Goal: Information Seeking & Learning: Check status

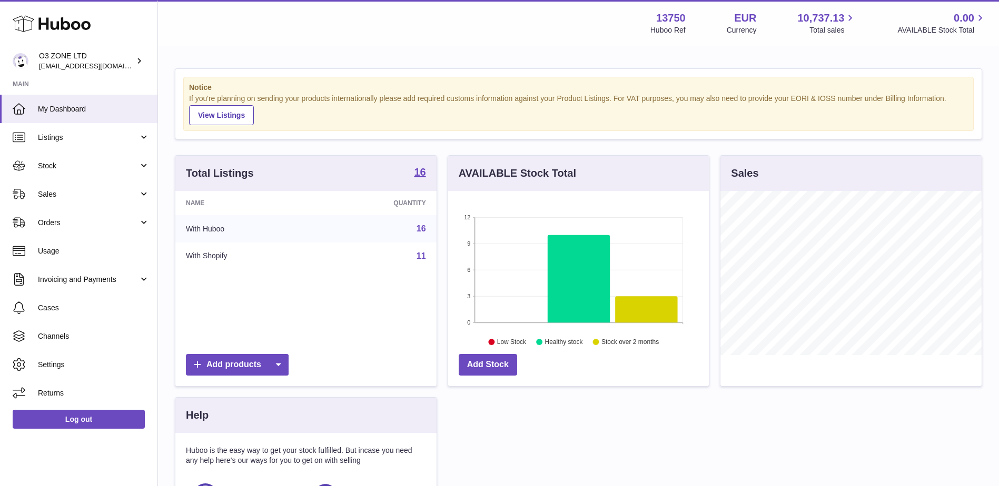
scroll to position [164, 261]
click at [78, 166] on span "Stock" at bounding box center [88, 166] width 101 height 10
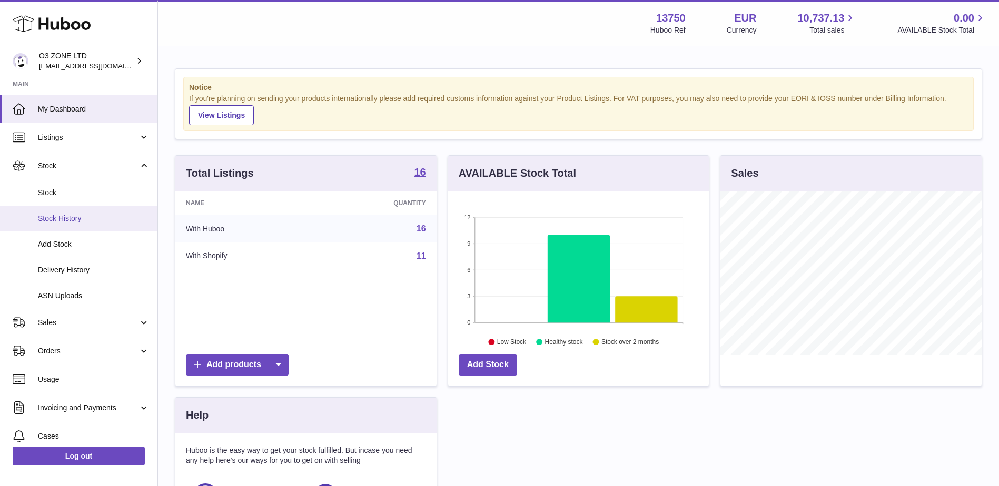
drag, startPoint x: 67, startPoint y: 193, endPoint x: 98, endPoint y: 221, distance: 41.4
click at [67, 193] on span "Stock" at bounding box center [94, 193] width 112 height 10
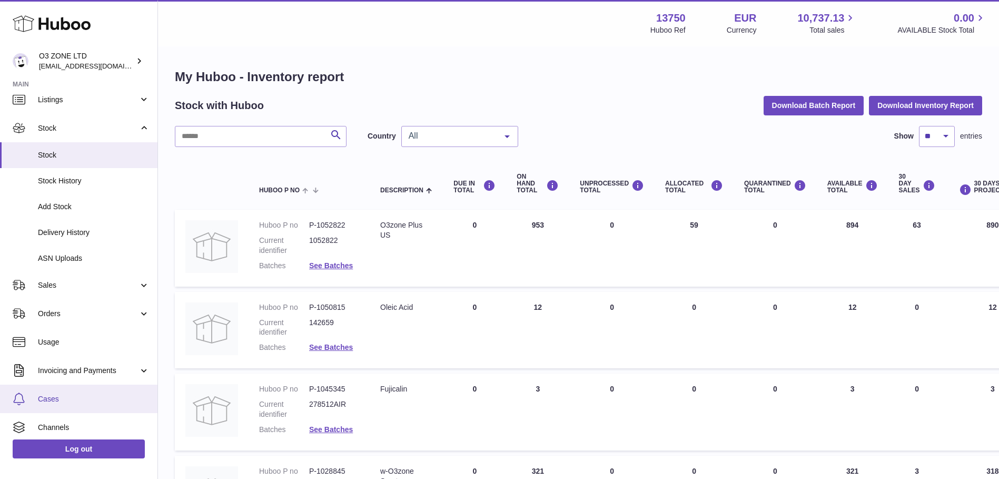
scroll to position [53, 0]
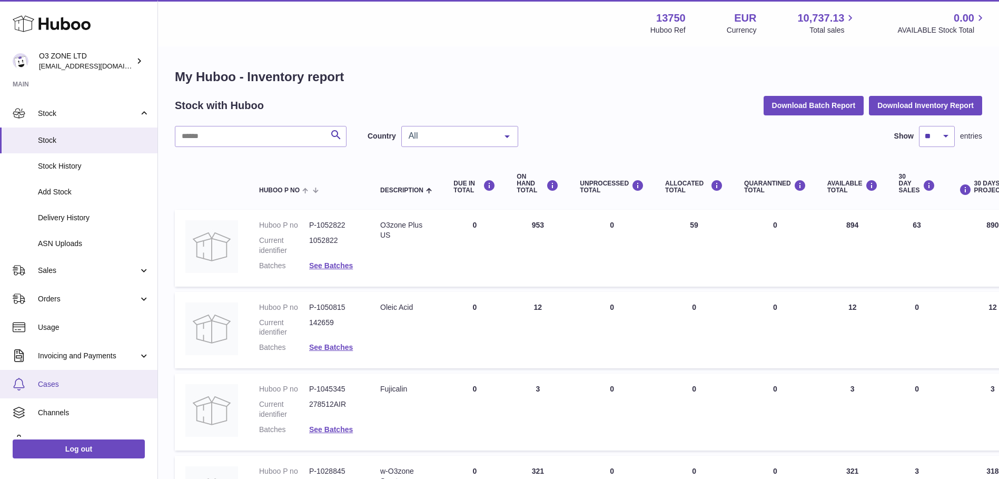
click at [57, 390] on link "Cases" at bounding box center [78, 384] width 157 height 28
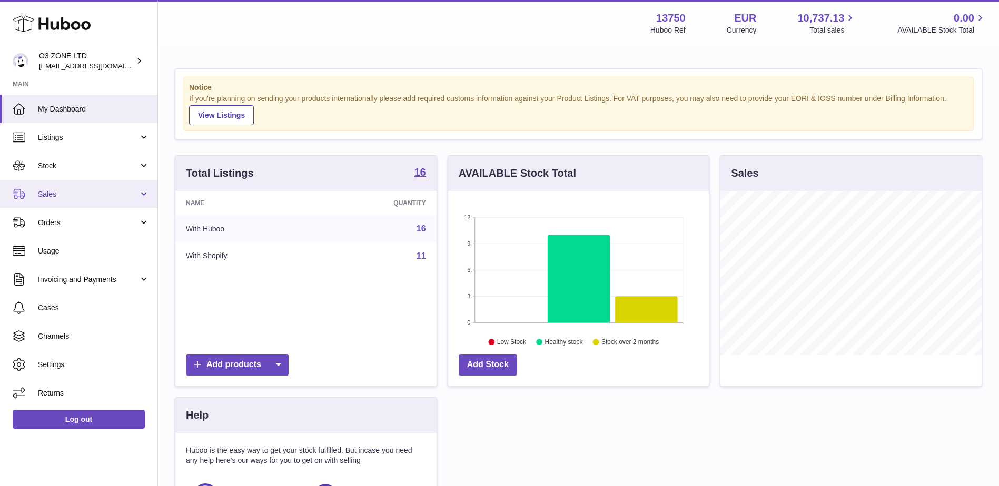
scroll to position [164, 261]
click at [66, 194] on span "Sales" at bounding box center [88, 195] width 101 height 10
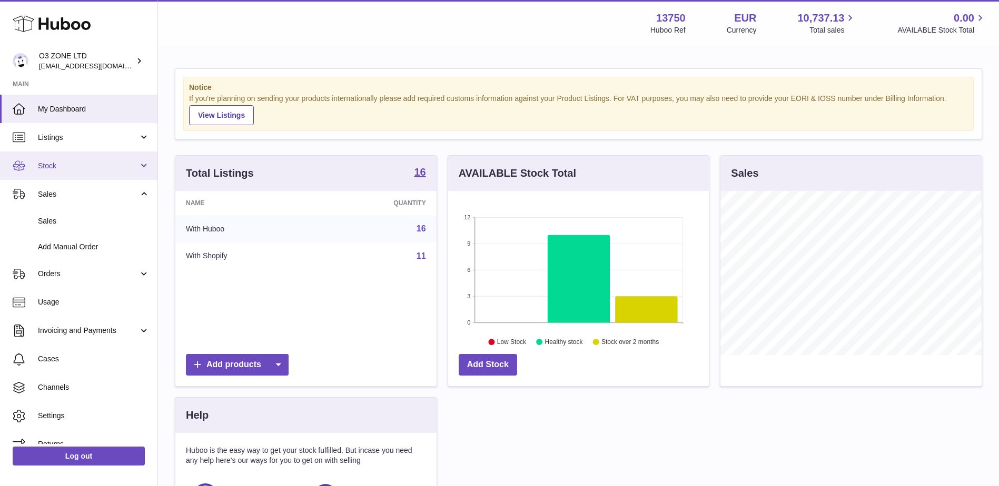
click at [47, 171] on span "Stock" at bounding box center [88, 166] width 101 height 10
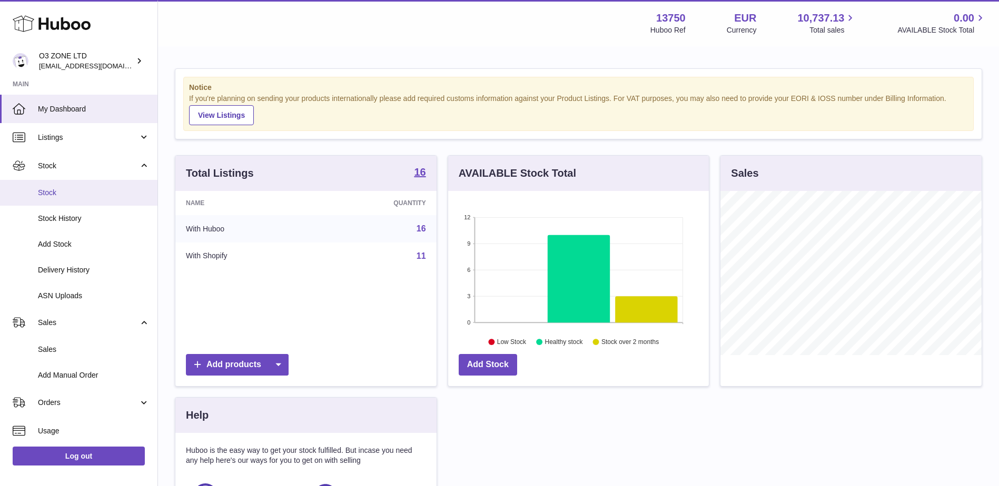
click at [48, 190] on span "Stock" at bounding box center [94, 193] width 112 height 10
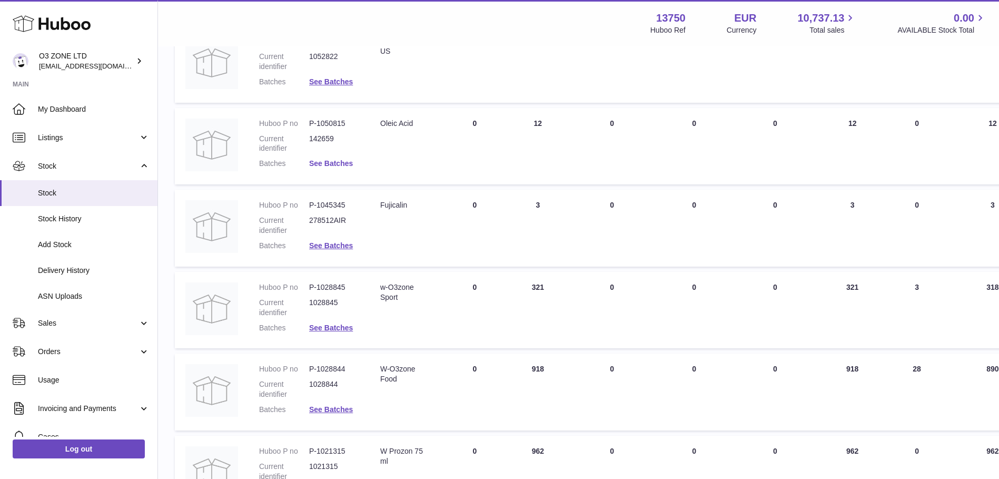
scroll to position [134, 0]
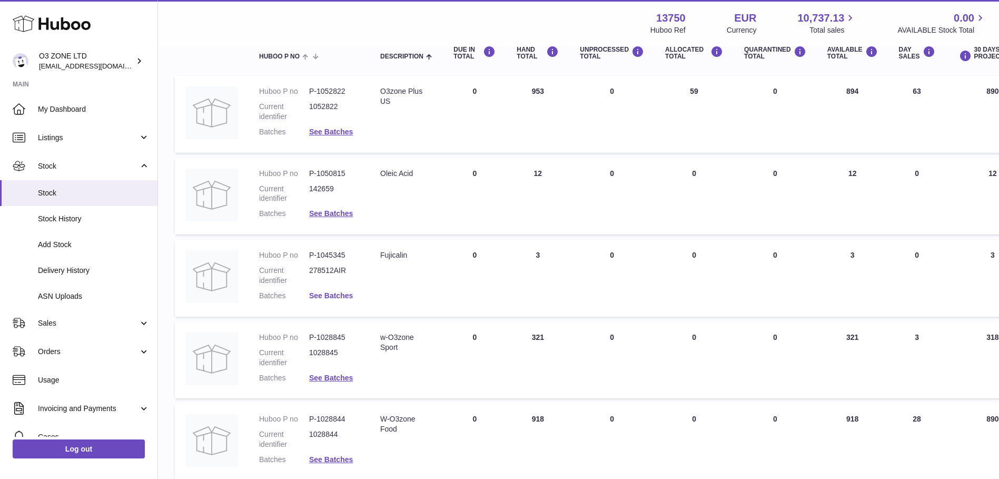
click at [332, 294] on link "See Batches" at bounding box center [331, 295] width 44 height 8
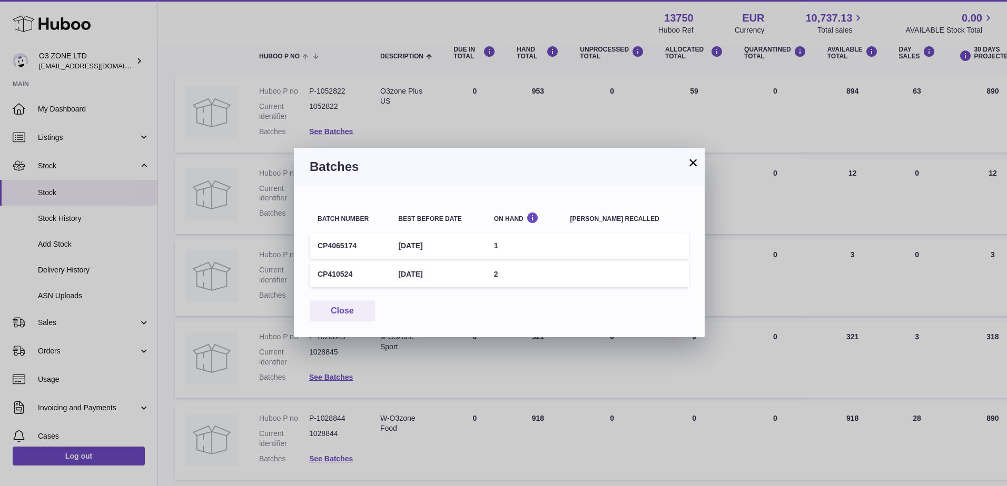
click at [533, 274] on td "2" at bounding box center [524, 275] width 76 height 26
click at [691, 164] on button "×" at bounding box center [693, 162] width 13 height 13
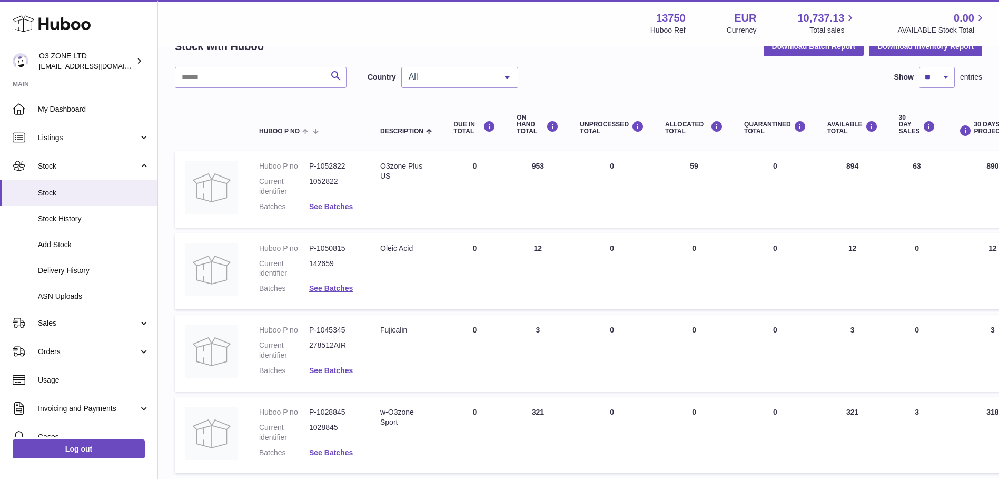
scroll to position [158, 0]
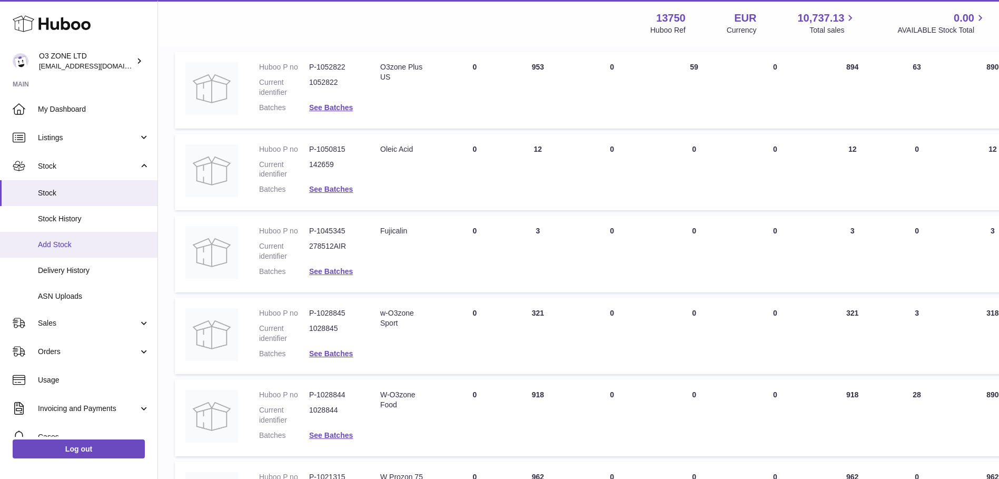
click at [62, 245] on span "Add Stock" at bounding box center [94, 245] width 112 height 10
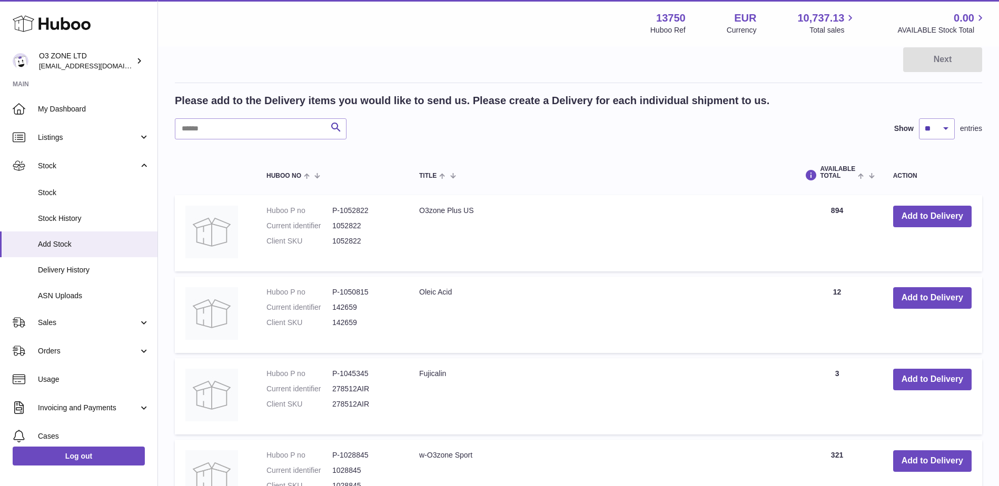
scroll to position [158, 0]
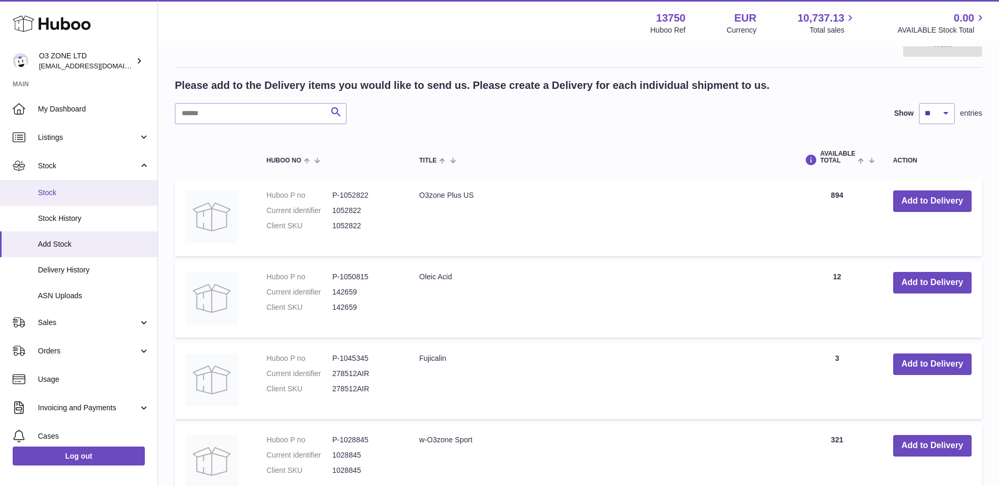
click at [58, 189] on span "Stock" at bounding box center [94, 193] width 112 height 10
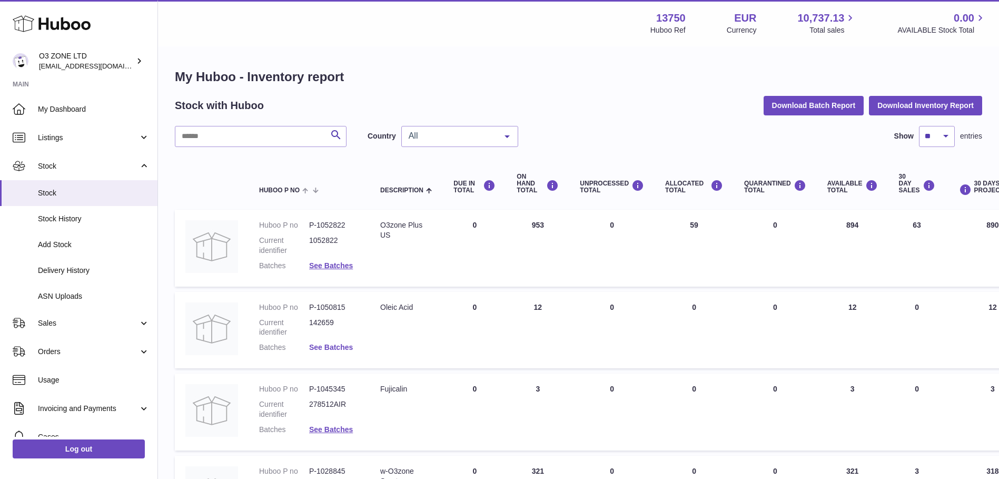
click at [328, 350] on link "See Batches" at bounding box center [331, 347] width 44 height 8
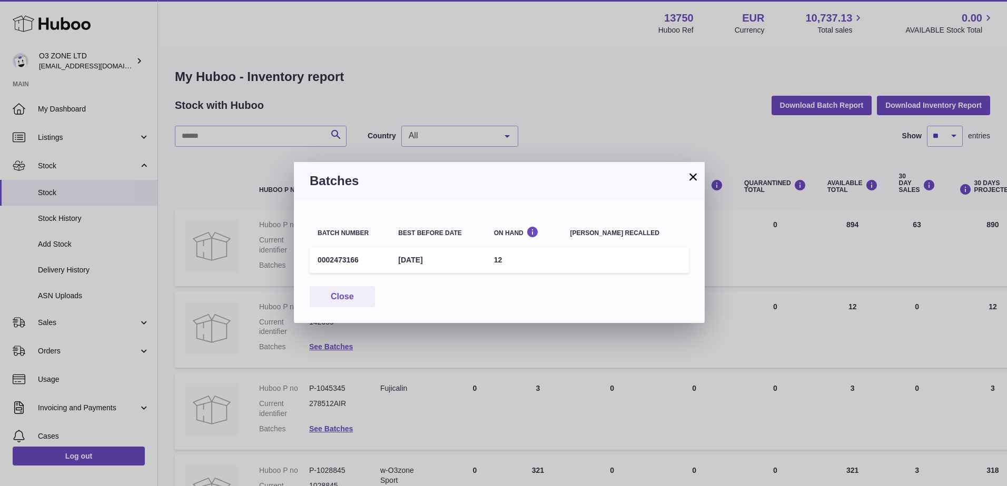
drag, startPoint x: 689, startPoint y: 176, endPoint x: 677, endPoint y: 207, distance: 33.3
click at [690, 176] on button "×" at bounding box center [693, 177] width 13 height 13
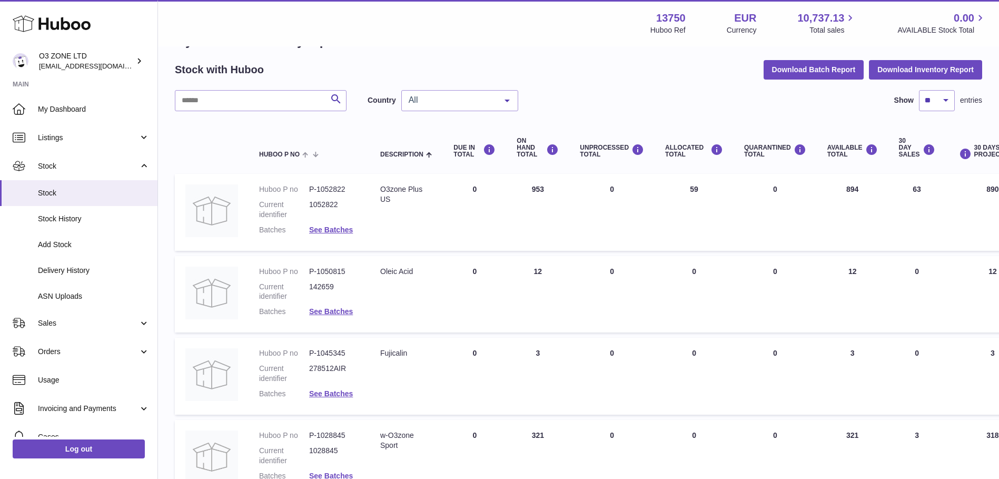
scroll to position [53, 0]
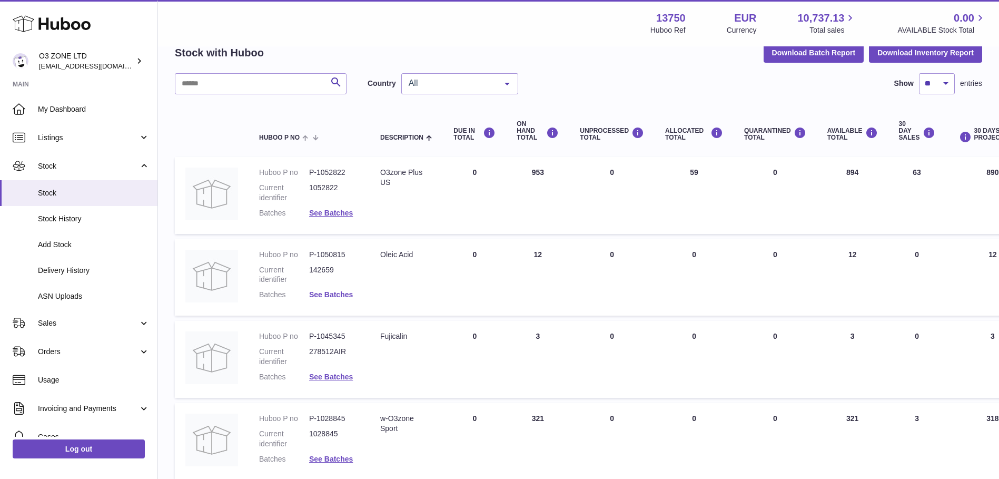
click at [343, 298] on link "See Batches" at bounding box center [331, 294] width 44 height 8
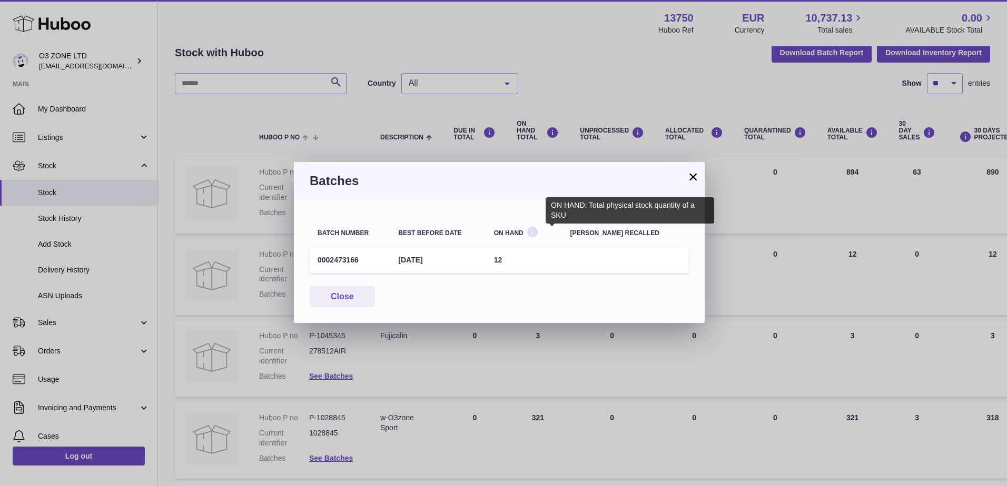
click at [539, 232] on icon at bounding box center [532, 232] width 13 height 13
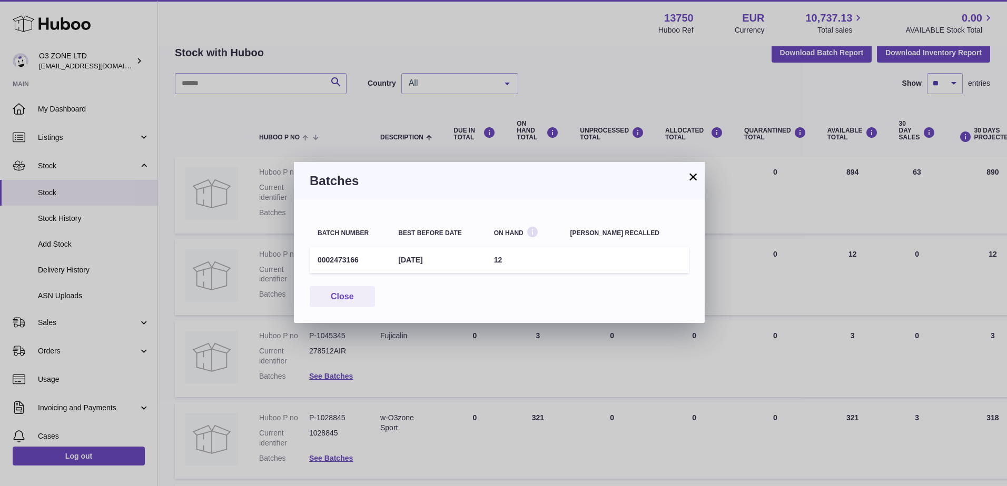
click at [539, 233] on icon at bounding box center [532, 232] width 13 height 13
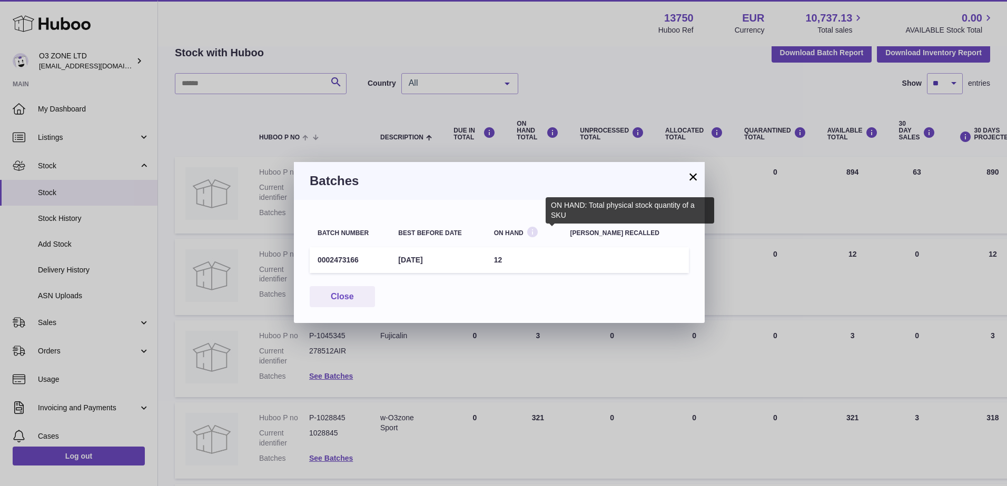
click at [539, 236] on icon at bounding box center [532, 232] width 13 height 13
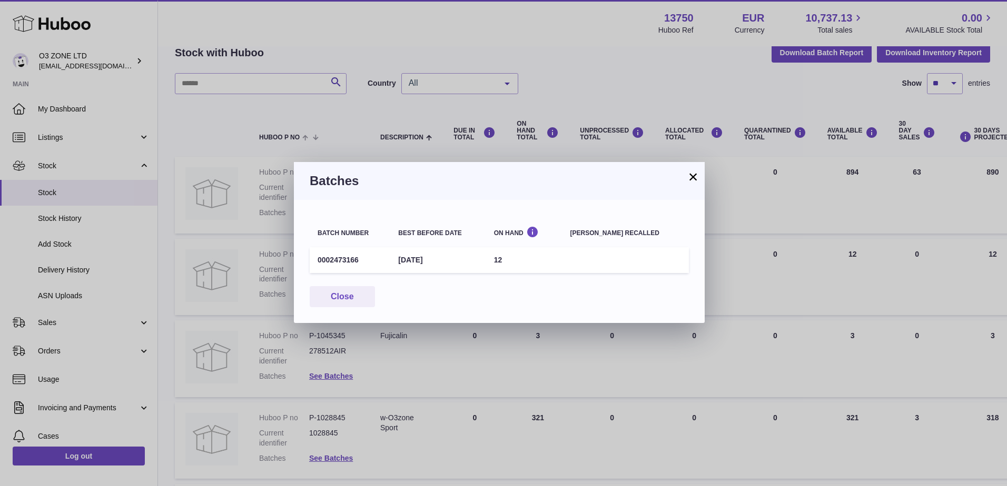
click at [692, 182] on button "×" at bounding box center [693, 177] width 13 height 13
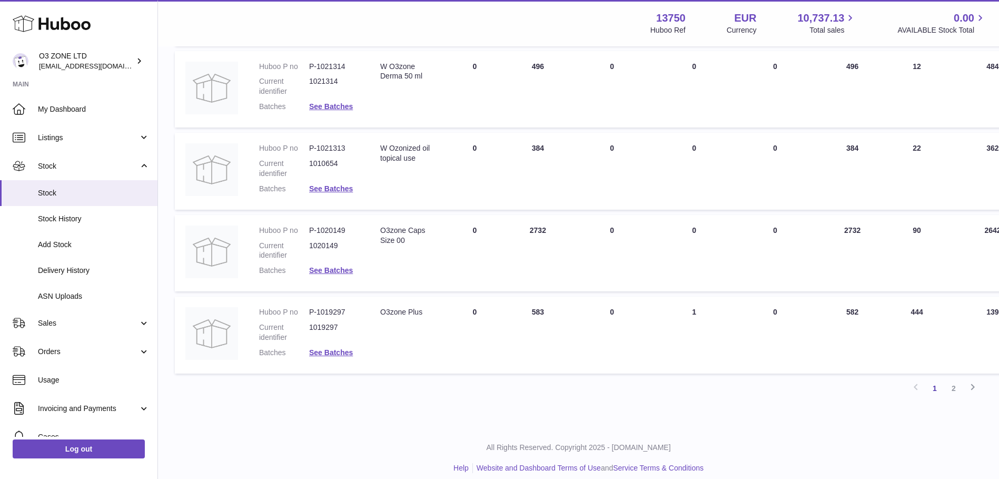
scroll to position [660, 0]
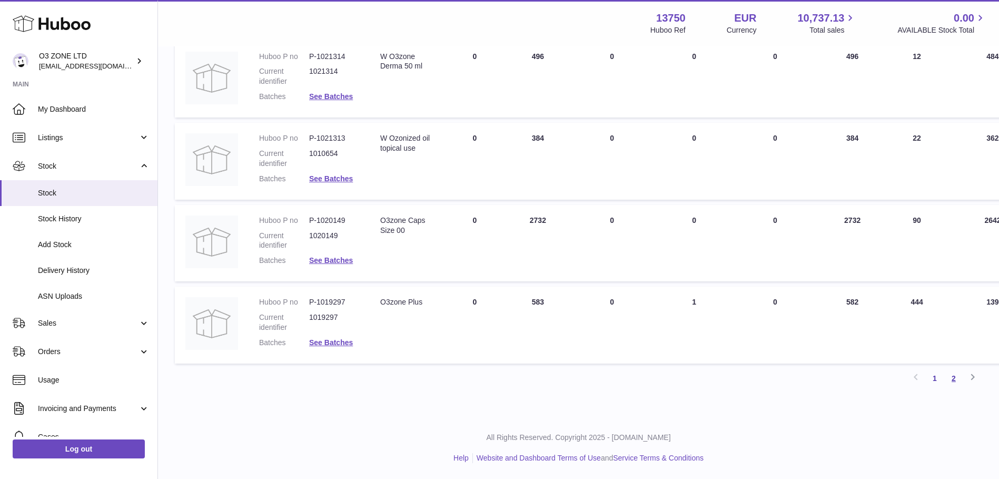
click at [949, 380] on link "2" at bounding box center [953, 378] width 19 height 19
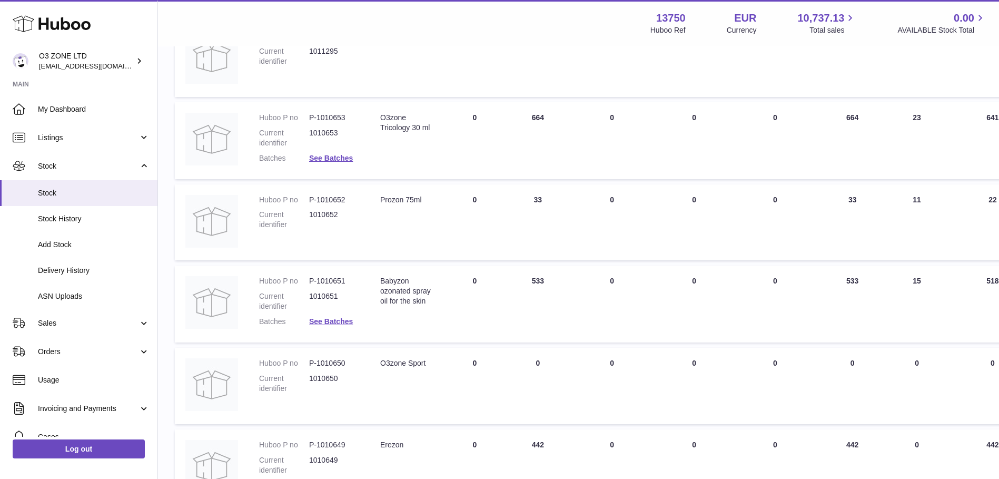
scroll to position [258, 0]
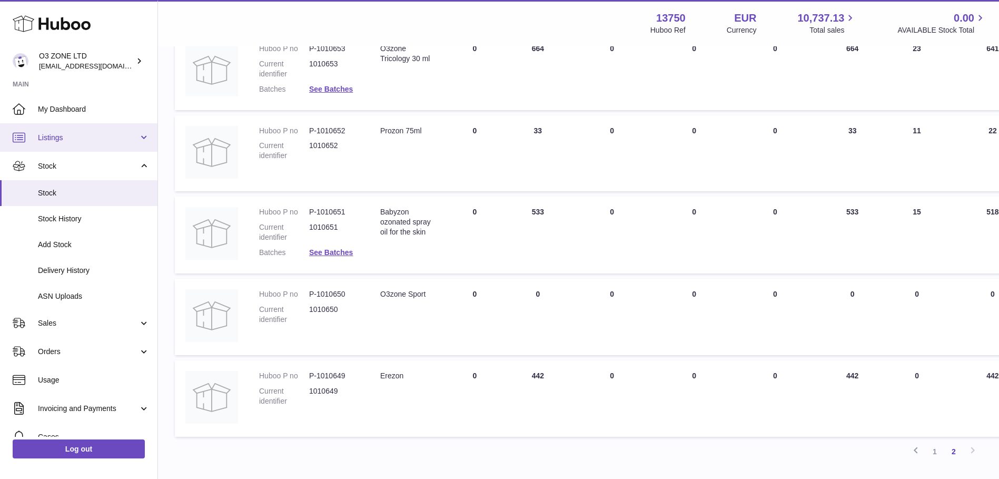
click at [113, 134] on span "Listings" at bounding box center [88, 138] width 101 height 10
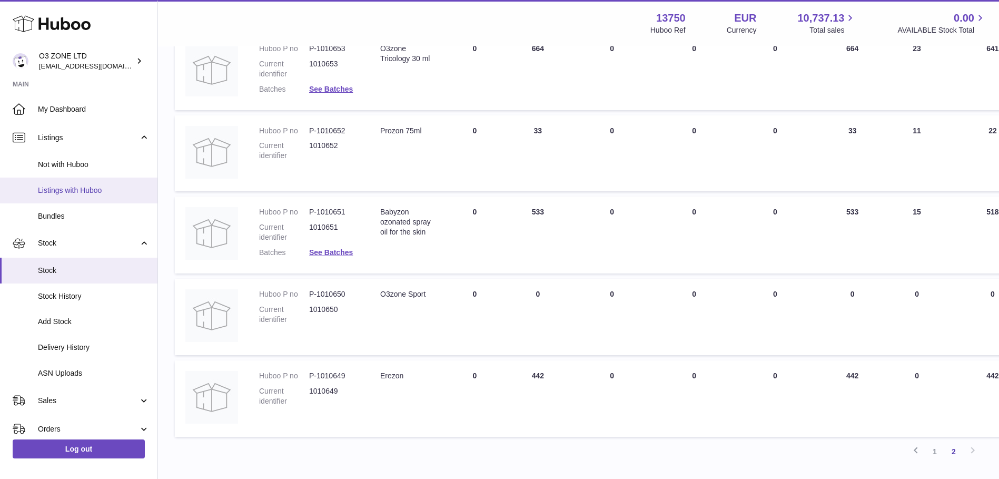
click at [98, 192] on span "Listings with Huboo" at bounding box center [94, 190] width 112 height 10
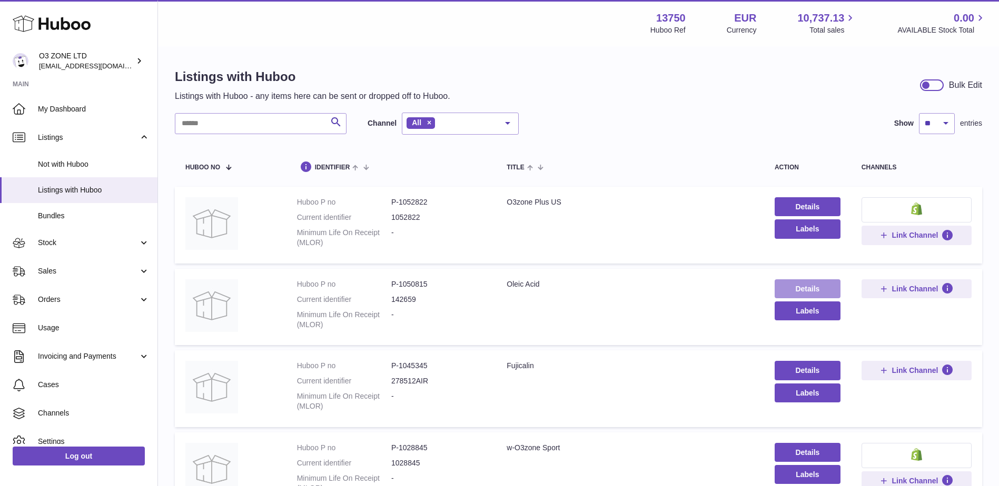
drag, startPoint x: 808, startPoint y: 282, endPoint x: 738, endPoint y: 316, distance: 78.2
click at [808, 282] on link "Details" at bounding box center [807, 289] width 66 height 19
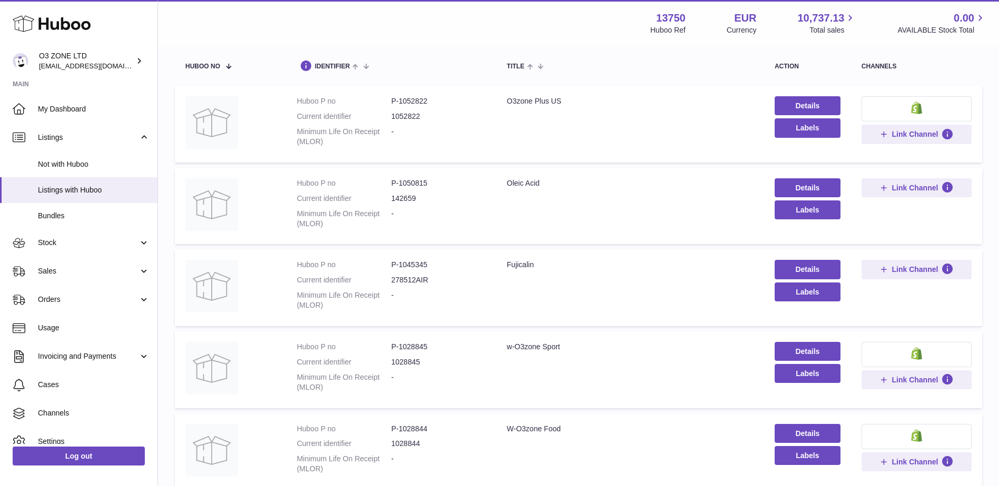
scroll to position [105, 0]
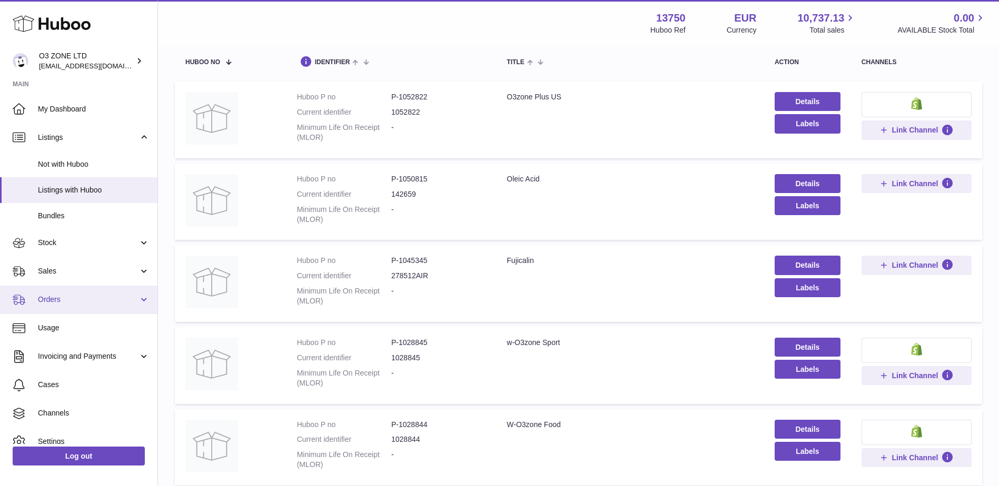
click at [67, 301] on span "Orders" at bounding box center [88, 300] width 101 height 10
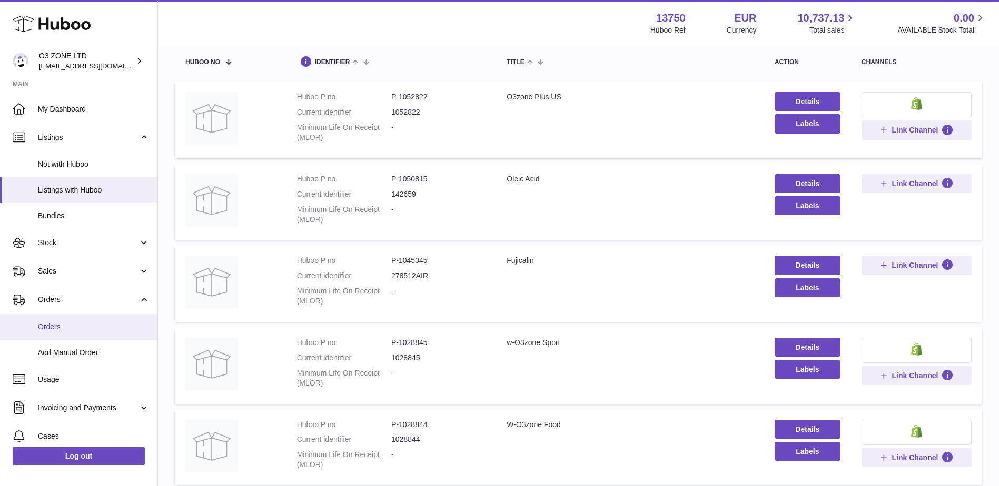
click at [67, 323] on span "Orders" at bounding box center [94, 327] width 112 height 10
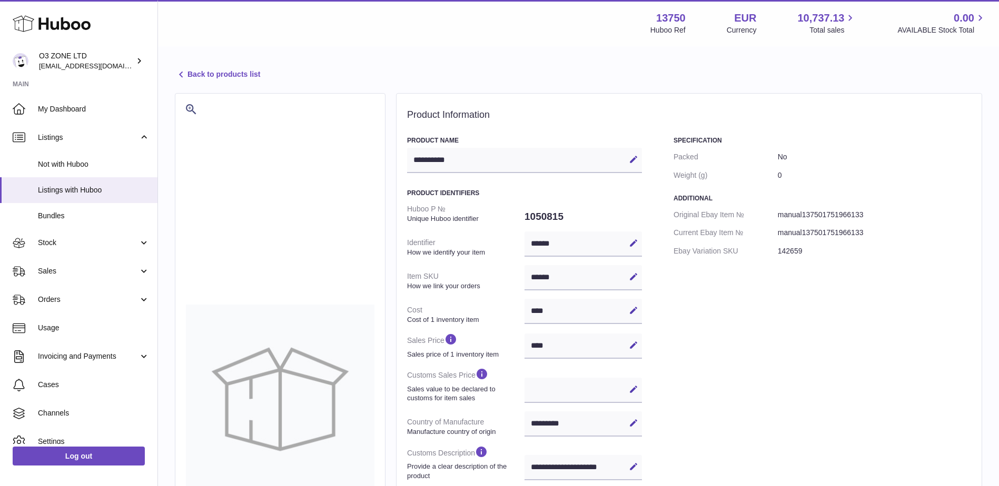
select select "***"
select select "****"
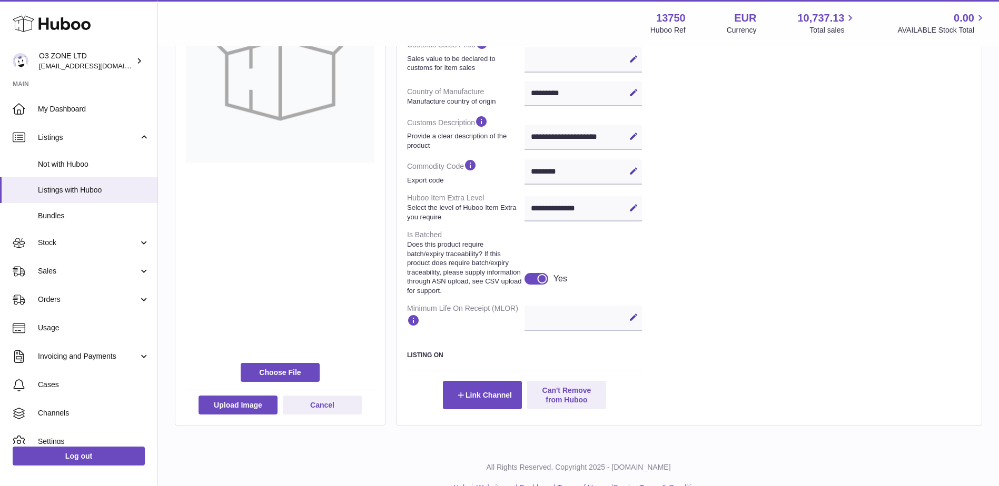
scroll to position [353, 0]
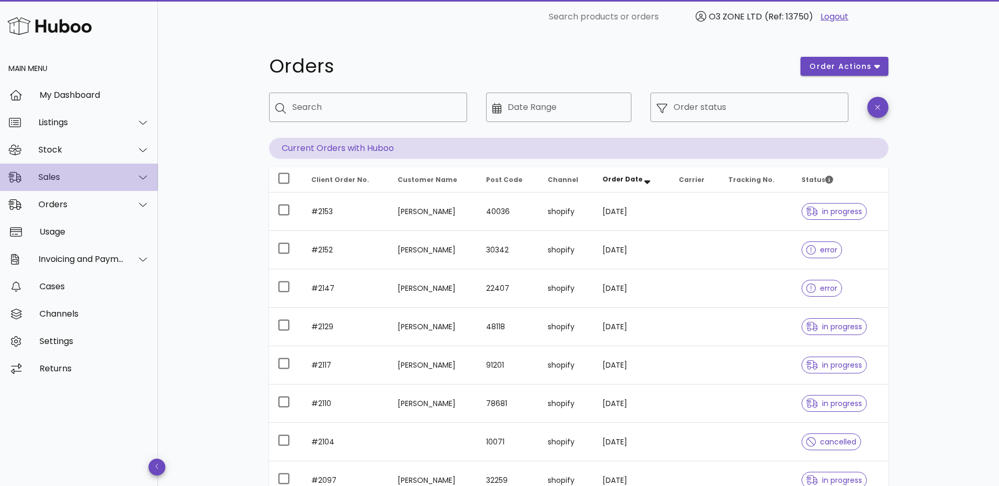
click at [54, 184] on div "Sales" at bounding box center [79, 177] width 158 height 27
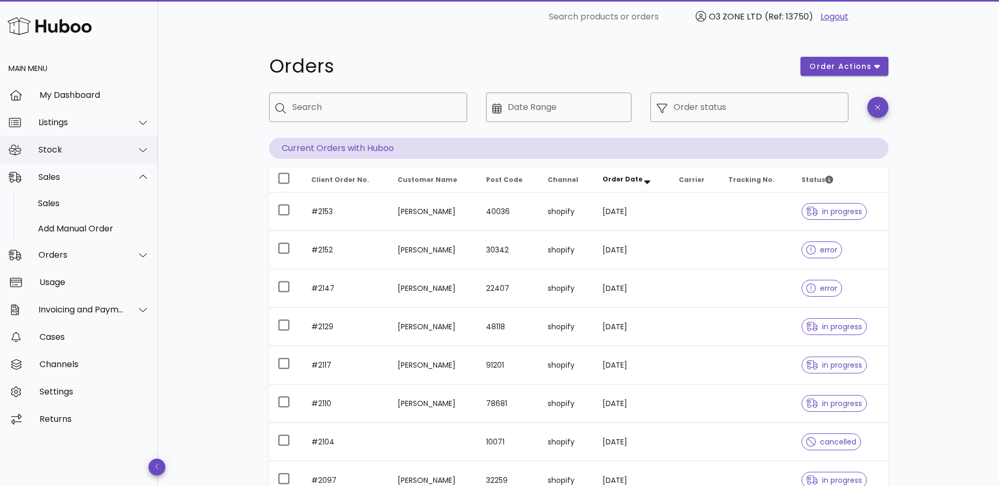
click at [73, 155] on div "Stock" at bounding box center [79, 149] width 158 height 27
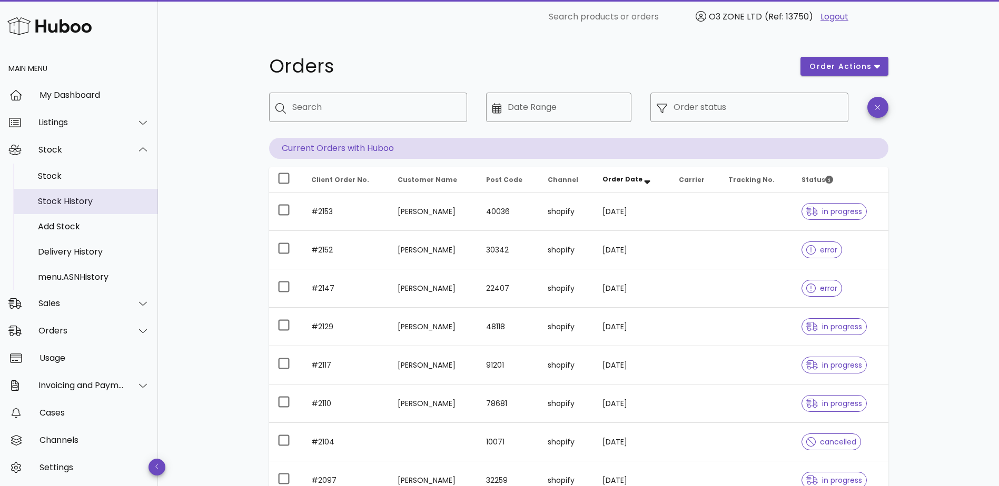
click at [69, 200] on div "Stock History" at bounding box center [94, 201] width 112 height 10
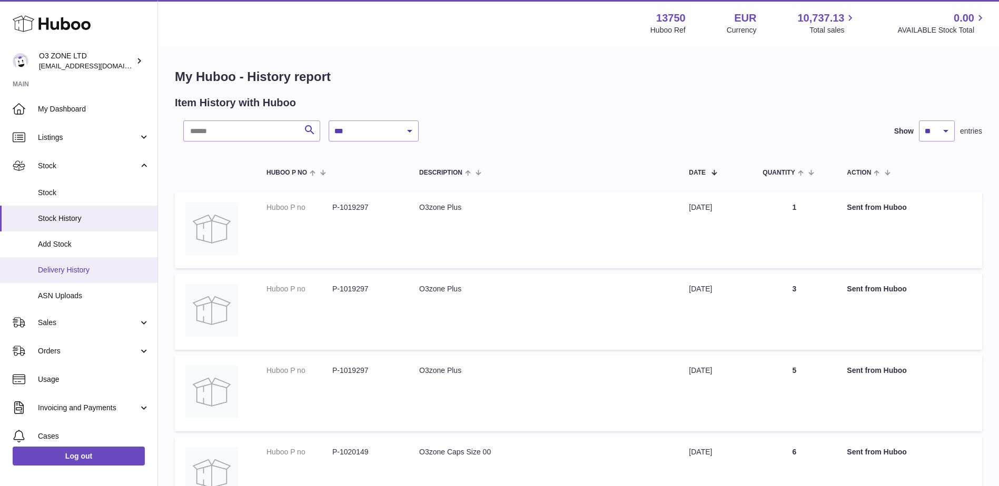
click at [49, 273] on span "Delivery History" at bounding box center [94, 270] width 112 height 10
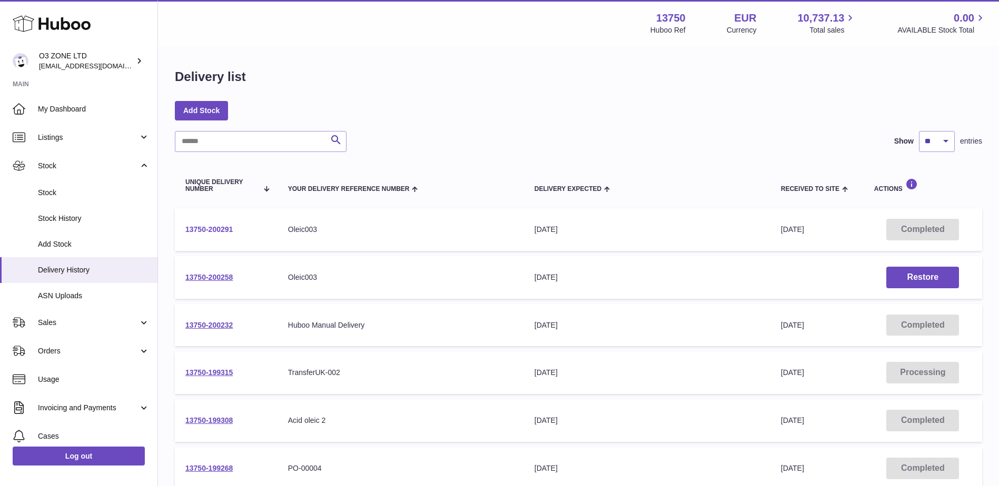
click at [208, 228] on link "13750-200291" at bounding box center [208, 229] width 47 height 8
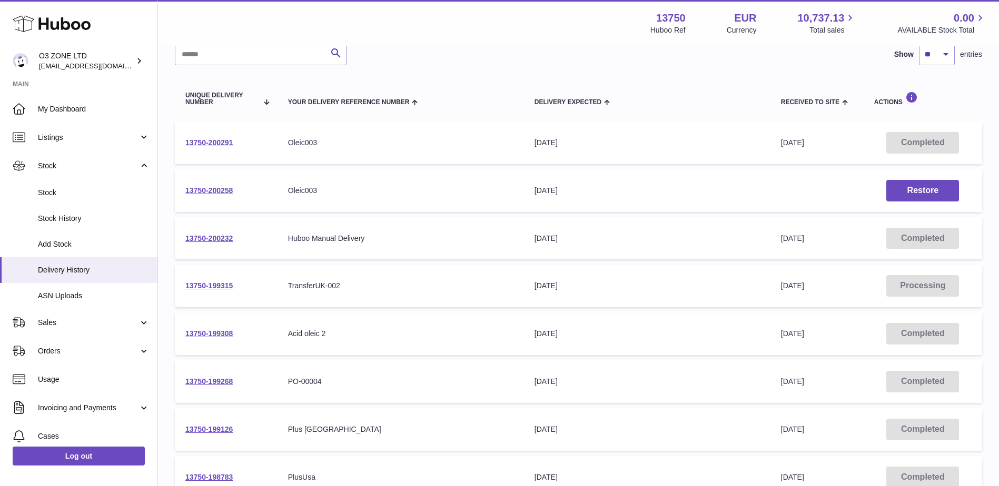
scroll to position [105, 0]
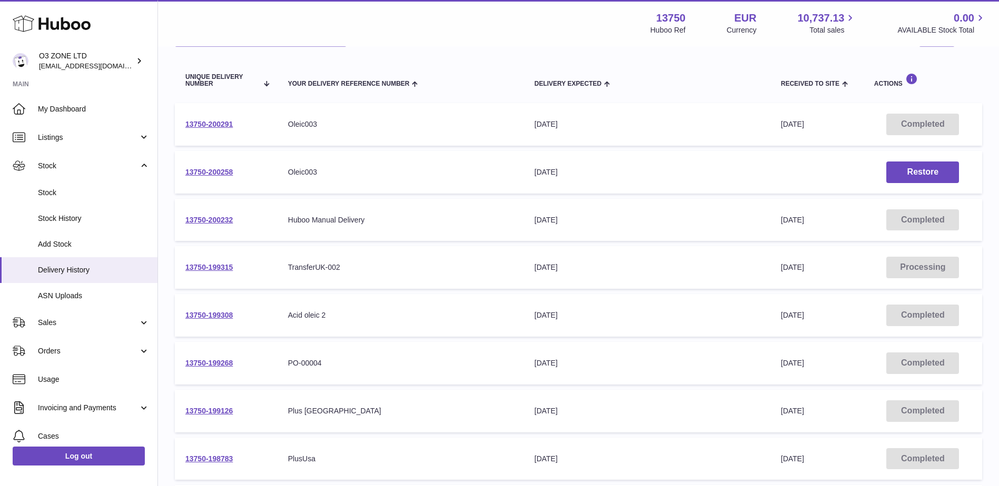
click at [218, 311] on td "13750-199308" at bounding box center [226, 315] width 103 height 43
click at [214, 313] on link "13750-199308" at bounding box center [208, 315] width 47 height 8
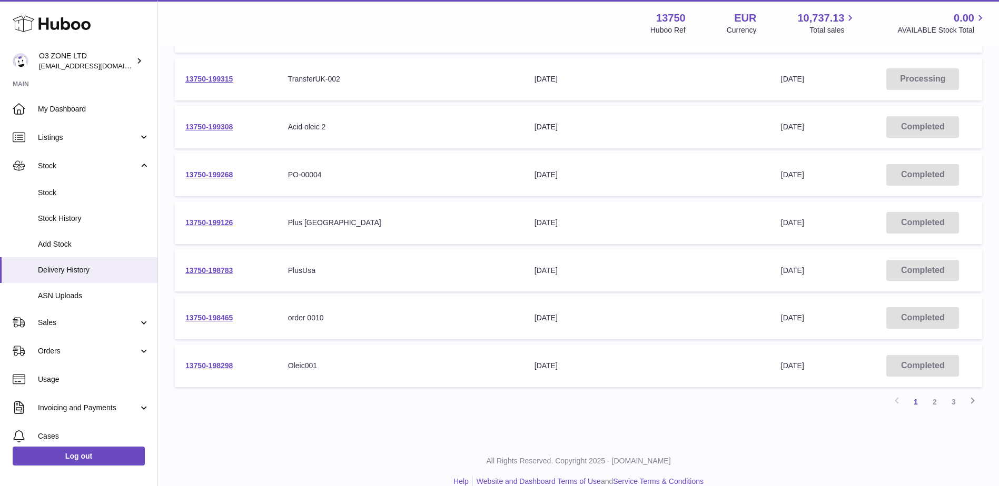
scroll to position [310, 0]
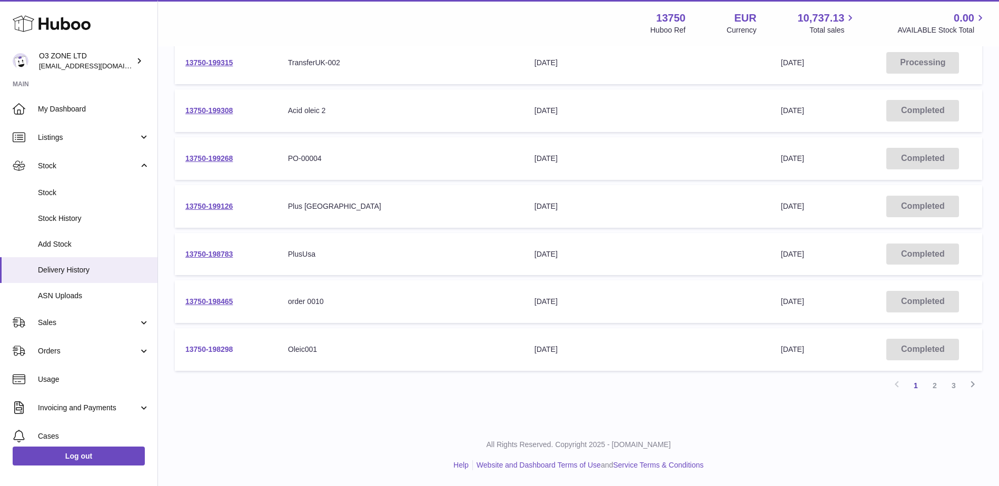
click at [204, 350] on link "13750-198298" at bounding box center [208, 349] width 47 height 8
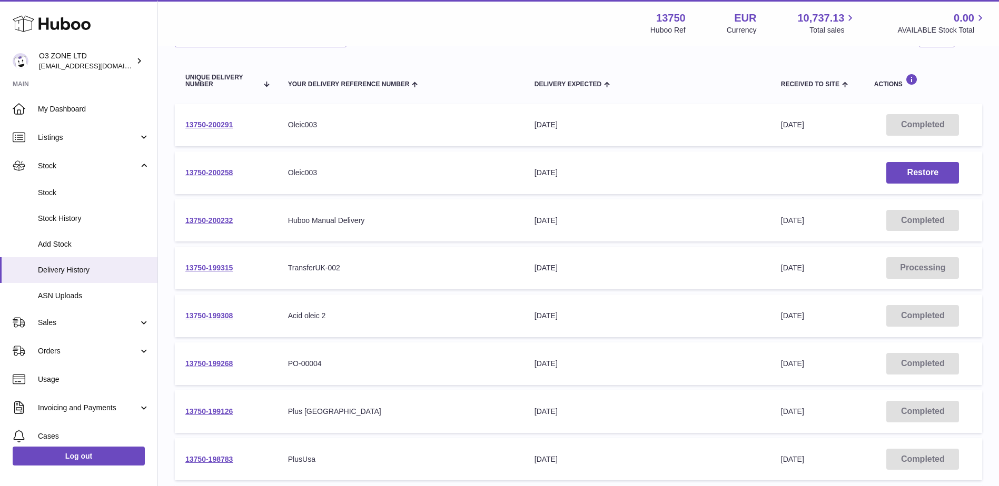
scroll to position [105, 0]
click at [78, 192] on span "Stock" at bounding box center [94, 193] width 112 height 10
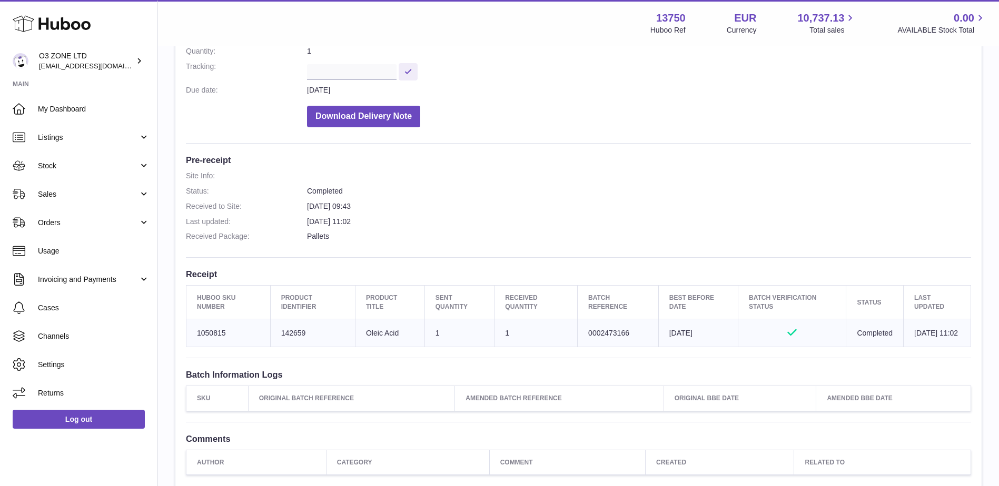
scroll to position [53, 0]
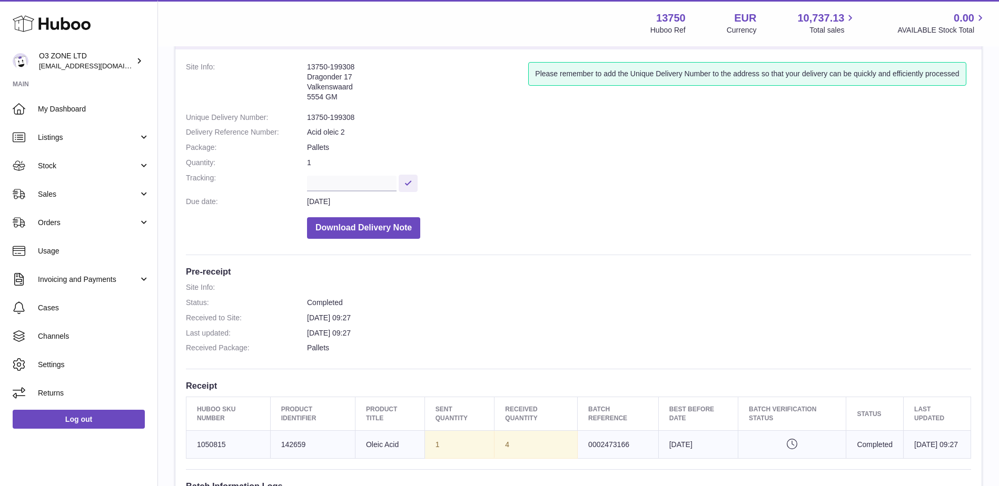
scroll to position [158, 0]
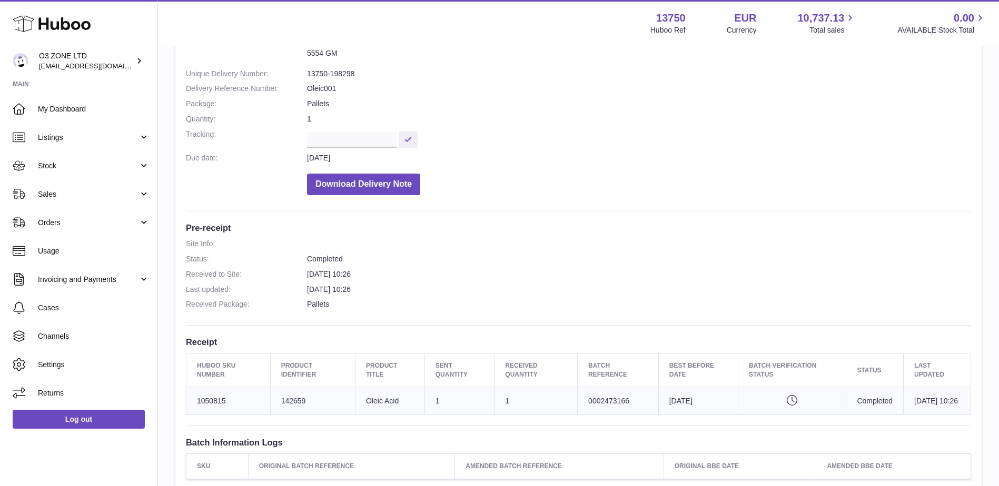
scroll to position [105, 0]
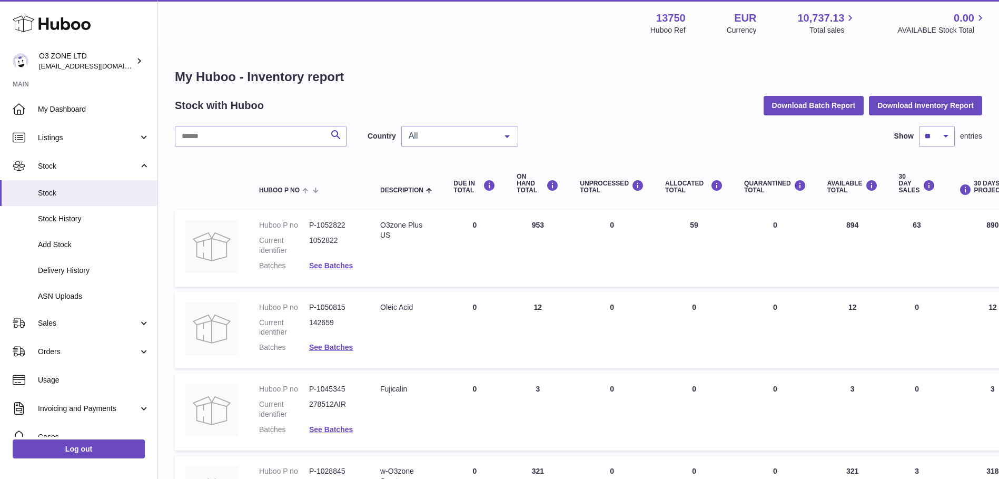
scroll to position [53, 0]
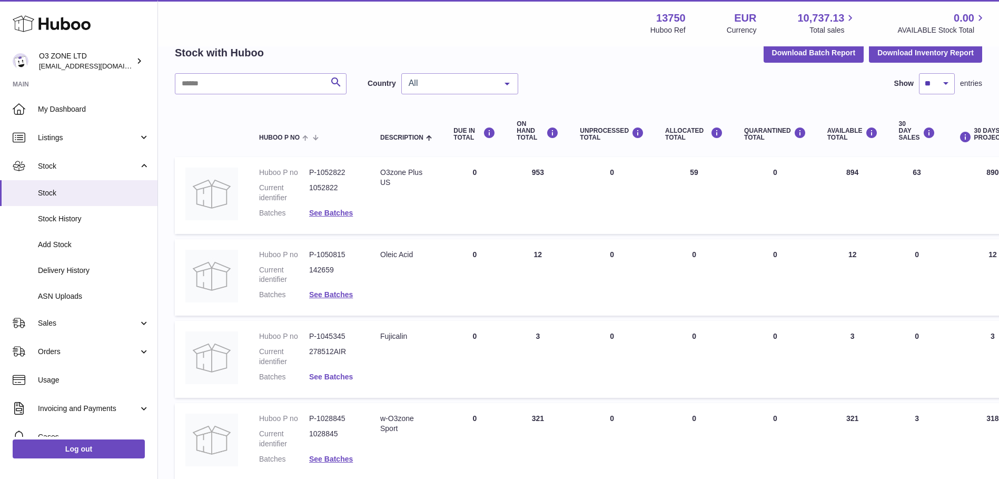
click at [336, 375] on link "See Batches" at bounding box center [331, 376] width 44 height 8
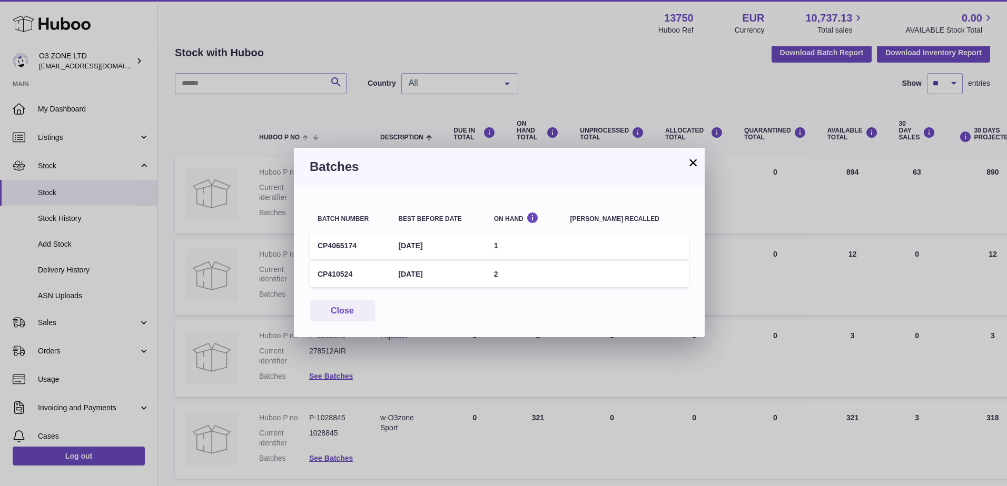
click at [692, 164] on button "×" at bounding box center [693, 162] width 13 height 13
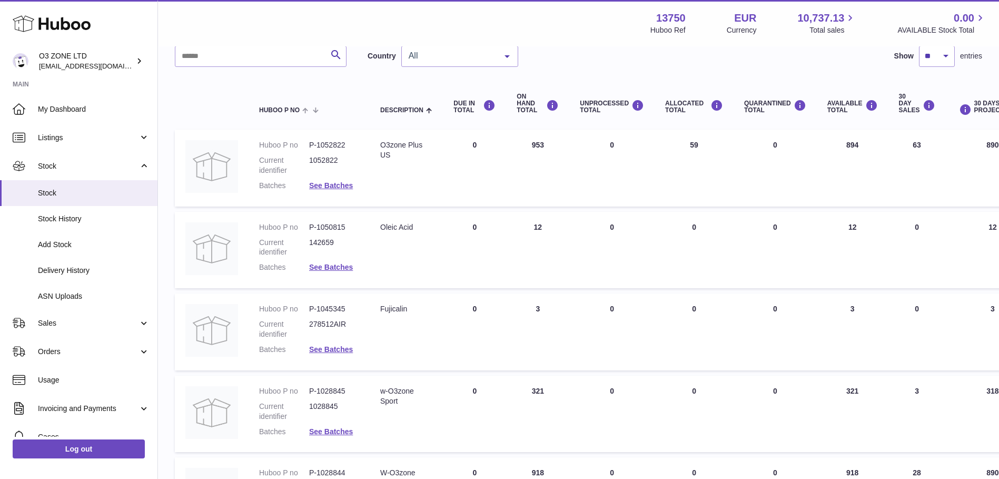
scroll to position [105, 0]
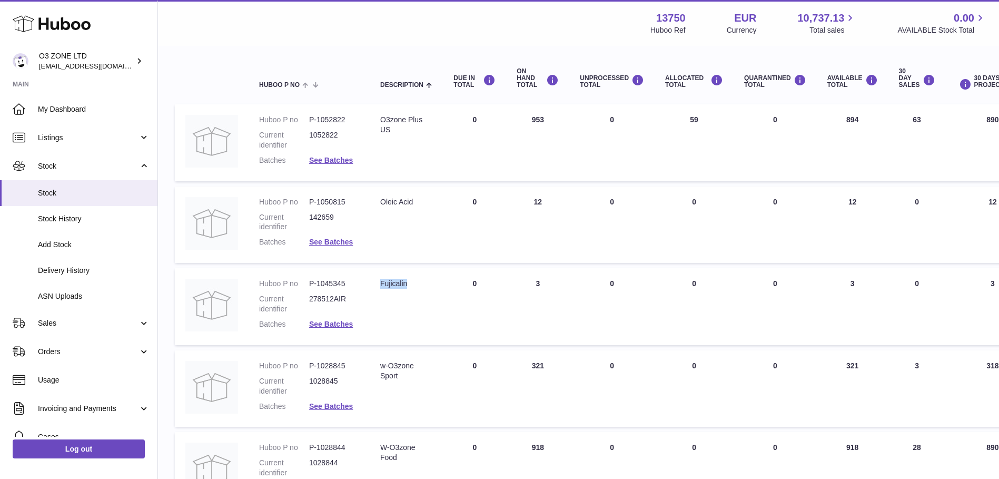
drag, startPoint x: 410, startPoint y: 282, endPoint x: 380, endPoint y: 281, distance: 30.0
click at [380, 281] on div "Fujicalin" at bounding box center [406, 284] width 52 height 10
copy div "Fujicalin"
click at [386, 316] on td "Description Fujicalin" at bounding box center [406, 306] width 73 height 77
drag, startPoint x: 351, startPoint y: 285, endPoint x: 300, endPoint y: 281, distance: 51.2
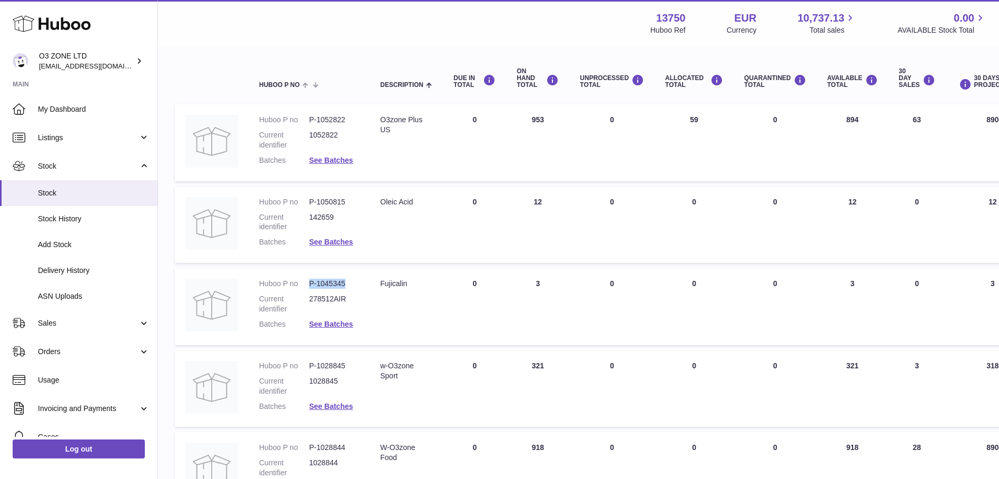
click at [300, 281] on dl "Huboo P no P-1045345 Current identifier 278512AIR Batches See Batches" at bounding box center [309, 307] width 100 height 56
copy dl "P-1045345"
click at [390, 281] on div "Fujicalin" at bounding box center [406, 284] width 52 height 10
copy div "Fujicalin"
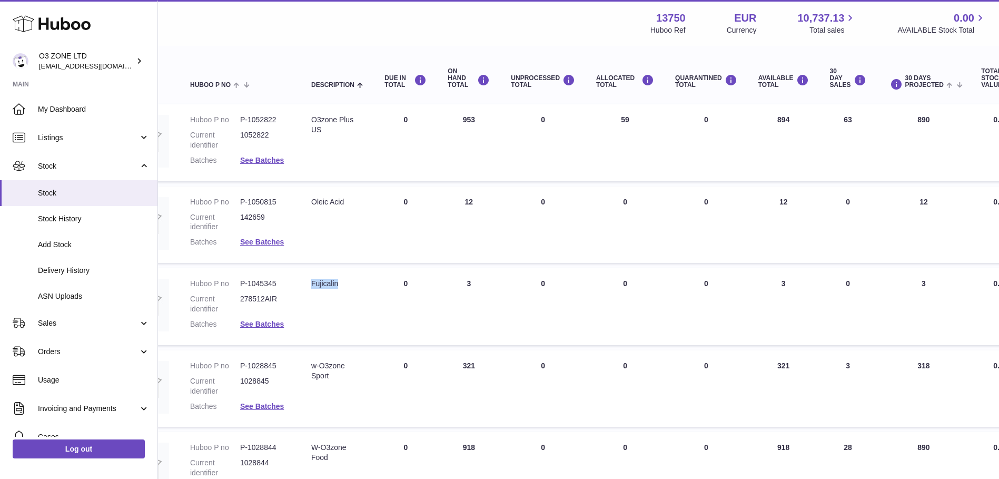
scroll to position [105, 14]
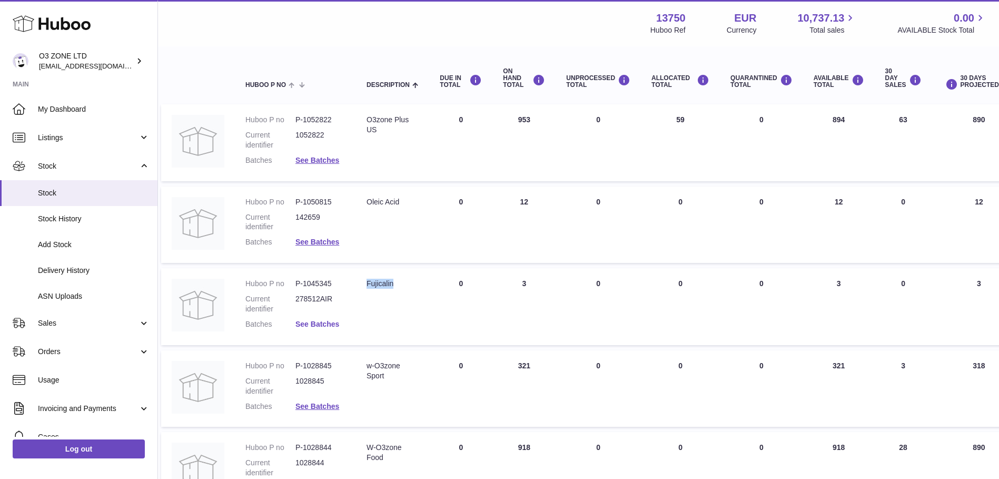
click at [324, 321] on link "See Batches" at bounding box center [317, 324] width 44 height 8
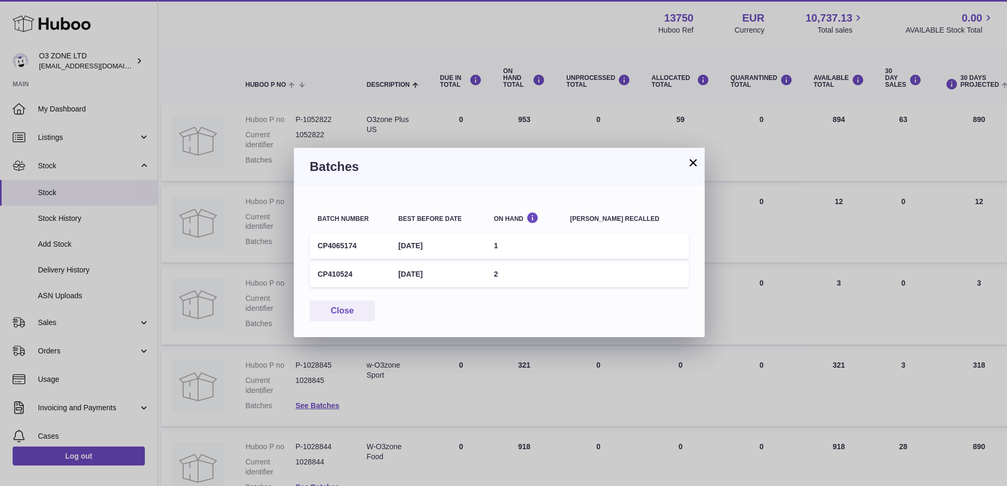
click at [693, 162] on button "×" at bounding box center [693, 162] width 13 height 13
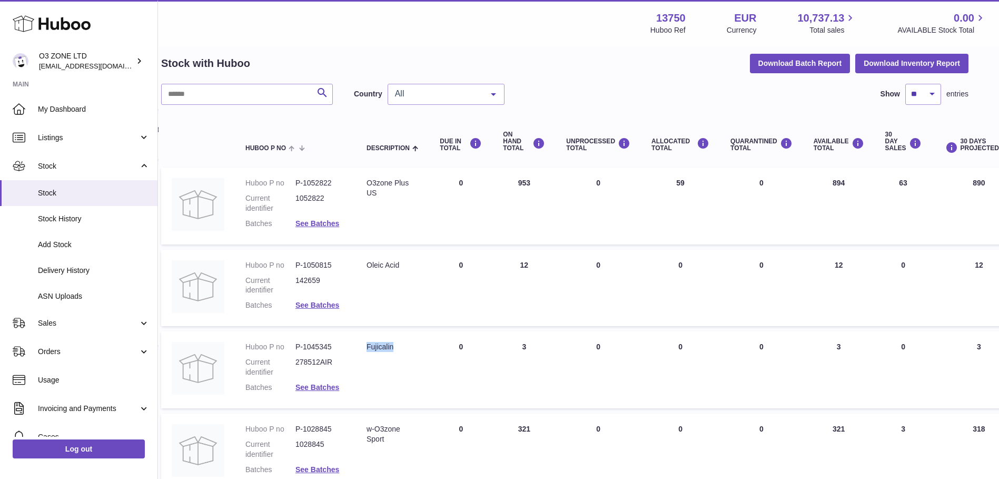
scroll to position [0, 14]
